Goal: Find specific page/section: Locate a particular part of the current website

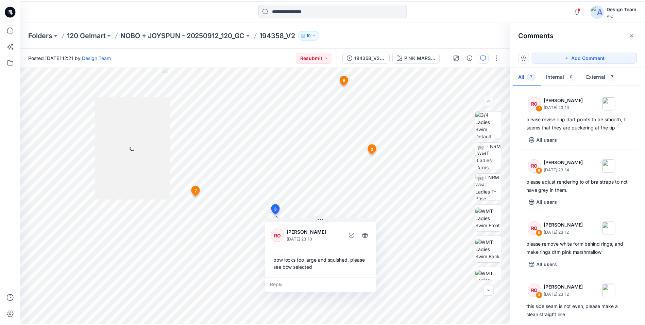
scroll to position [170, 0]
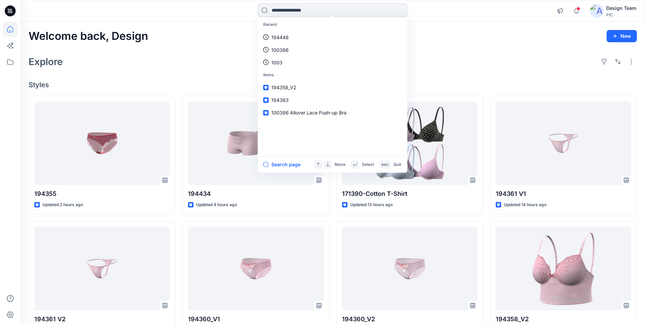
click at [326, 9] on input at bounding box center [333, 10] width 150 height 14
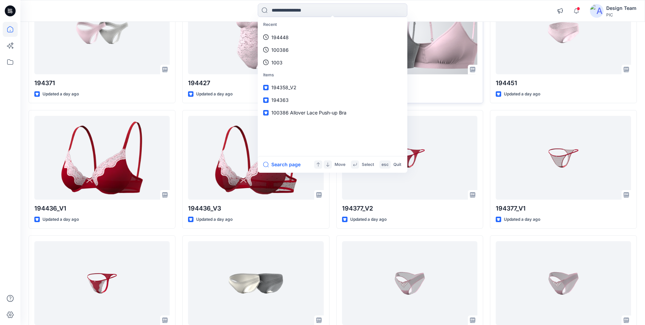
scroll to position [785, 0]
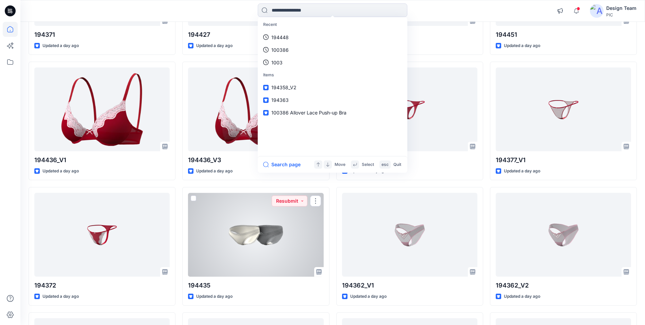
click at [284, 259] on div at bounding box center [255, 234] width 135 height 83
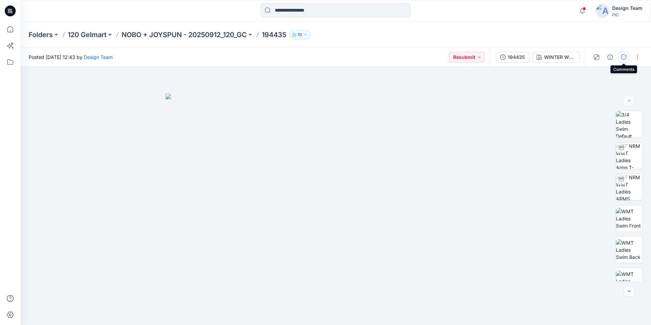
click at [622, 58] on icon "button" at bounding box center [623, 56] width 5 height 5
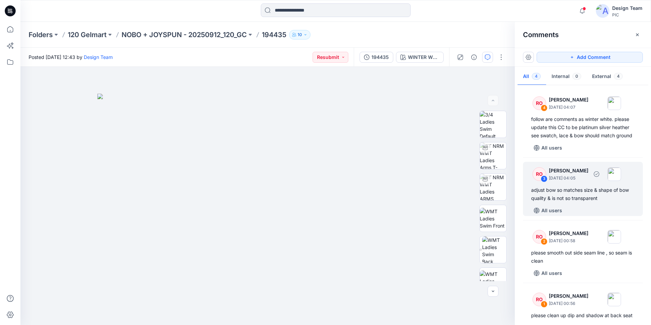
click at [566, 199] on div "adjust bow so matches size & shape of bow quality & is not so transparent" at bounding box center [582, 194] width 103 height 16
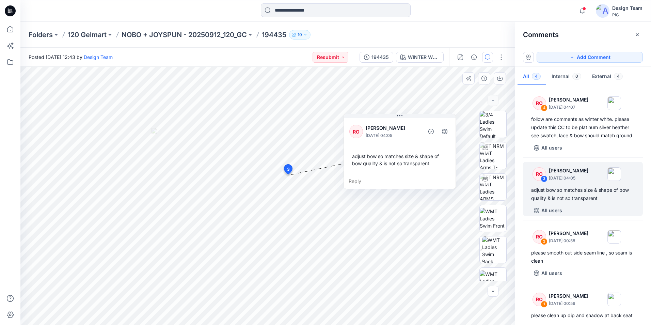
drag, startPoint x: 291, startPoint y: 132, endPoint x: 404, endPoint y: 126, distance: 113.8
click at [404, 126] on p "[PERSON_NAME]" at bounding box center [392, 128] width 55 height 8
